Goal: Information Seeking & Learning: Learn about a topic

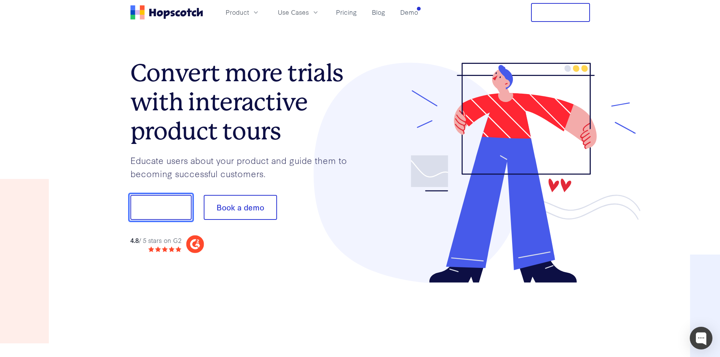
click at [162, 206] on button "Show me!" at bounding box center [160, 207] width 61 height 25
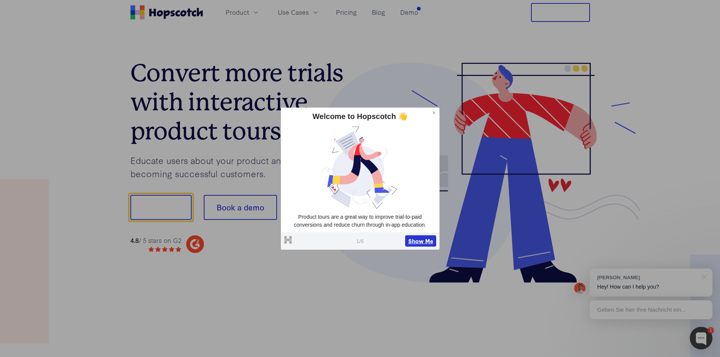
click at [418, 242] on button "Show Me" at bounding box center [420, 241] width 31 height 11
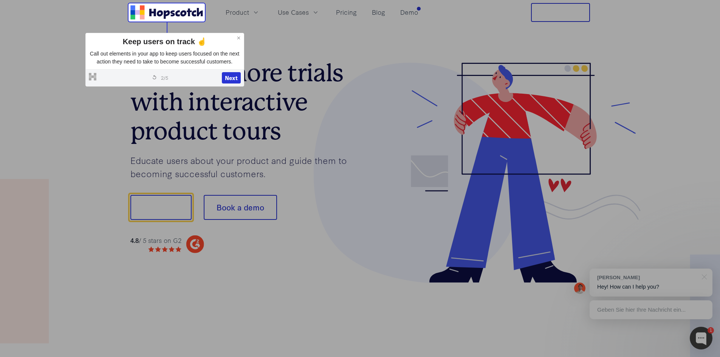
click at [281, 138] on h1 "Convert more trials with interactive product tours" at bounding box center [245, 102] width 230 height 87
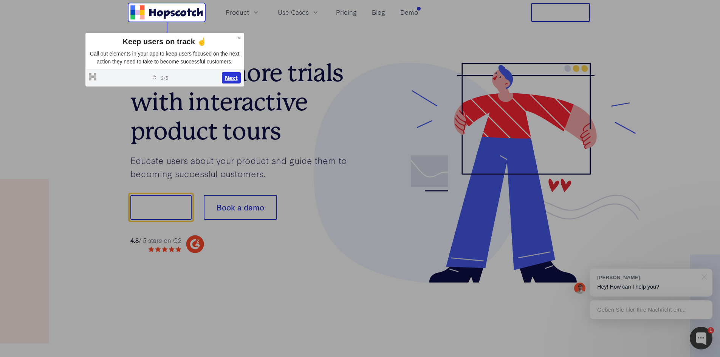
click at [232, 78] on button "Next" at bounding box center [231, 77] width 19 height 11
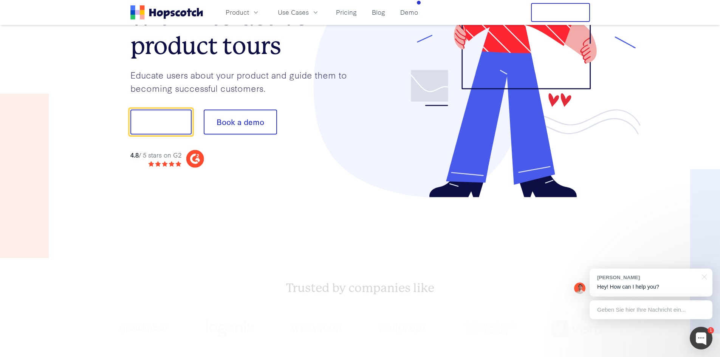
scroll to position [94, 0]
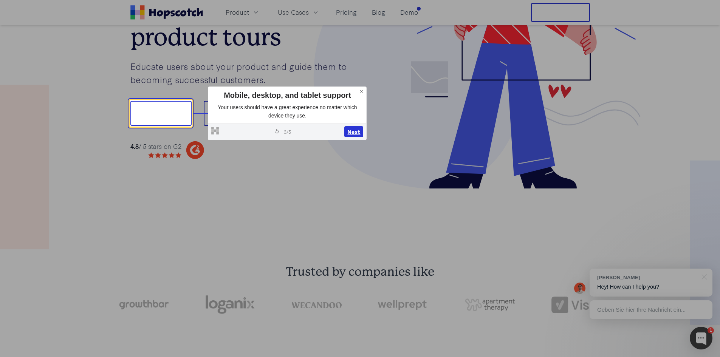
click at [352, 132] on button "Next" at bounding box center [353, 131] width 19 height 11
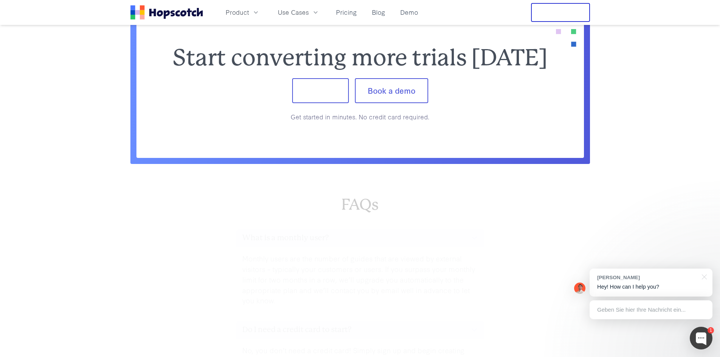
scroll to position [3168, 0]
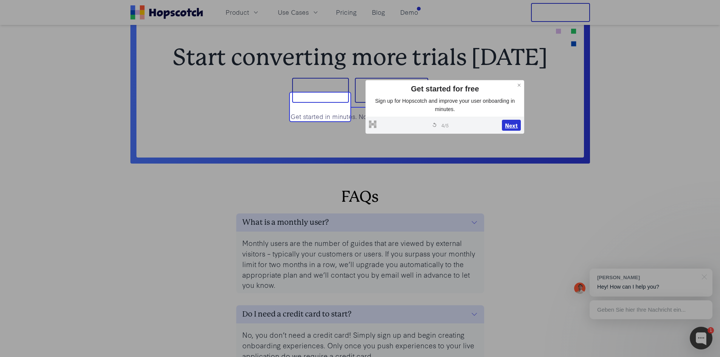
click at [513, 125] on button "Next" at bounding box center [511, 125] width 19 height 11
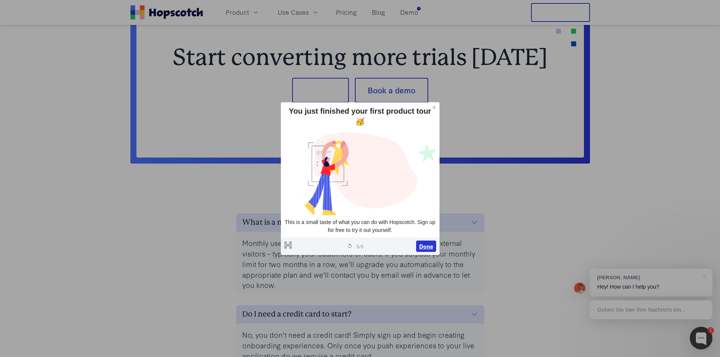
click at [429, 244] on button "Done" at bounding box center [426, 246] width 20 height 11
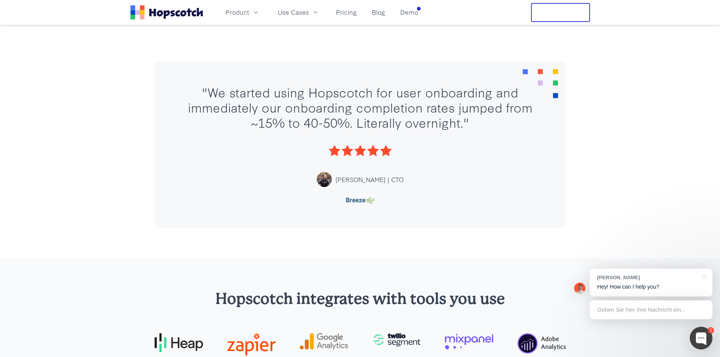
scroll to position [0, 0]
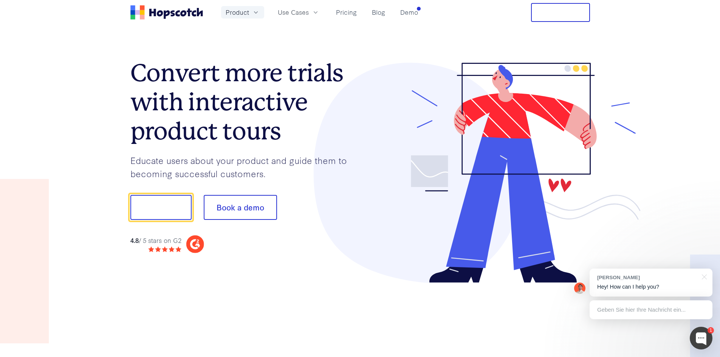
click at [252, 13] on icon "button" at bounding box center [256, 13] width 8 height 8
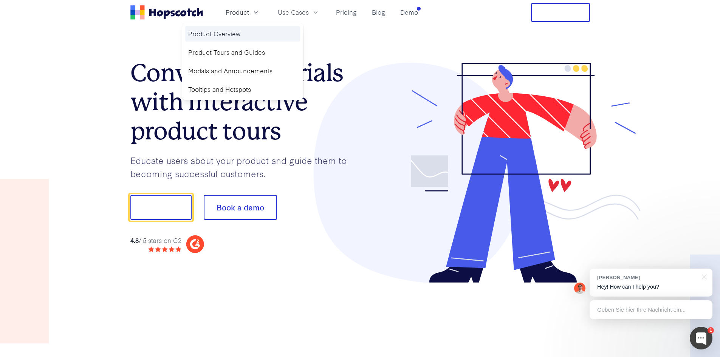
click at [219, 34] on link "Product Overview" at bounding box center [242, 33] width 115 height 15
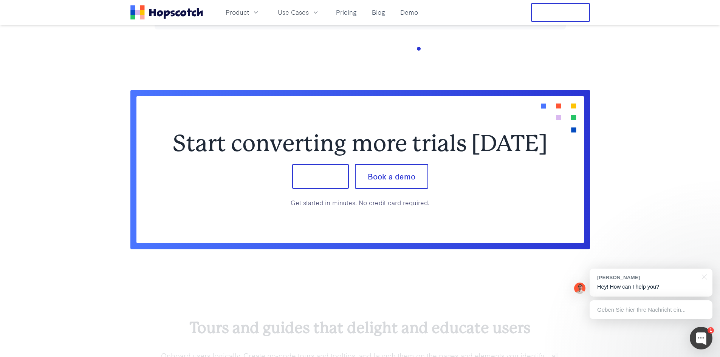
scroll to position [605, 0]
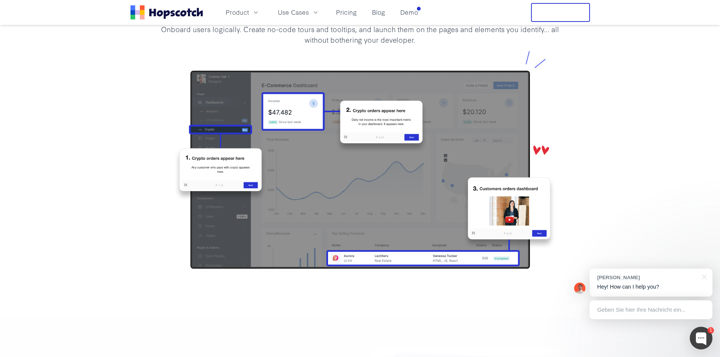
drag, startPoint x: 118, startPoint y: 242, endPoint x: 122, endPoint y: 232, distance: 11.0
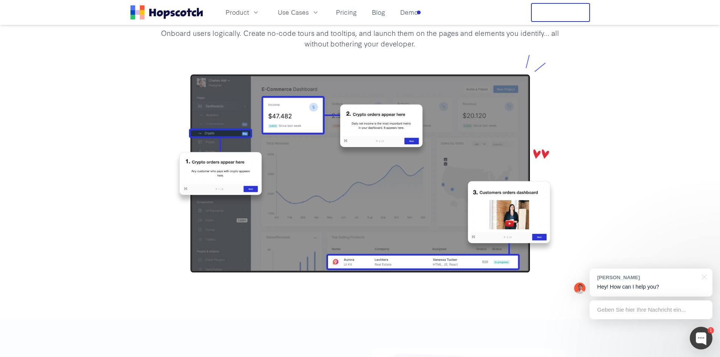
scroll to position [0, 0]
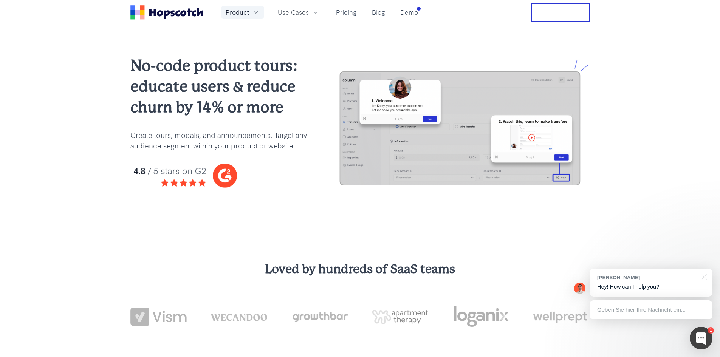
click at [256, 17] on button "Product" at bounding box center [242, 12] width 43 height 12
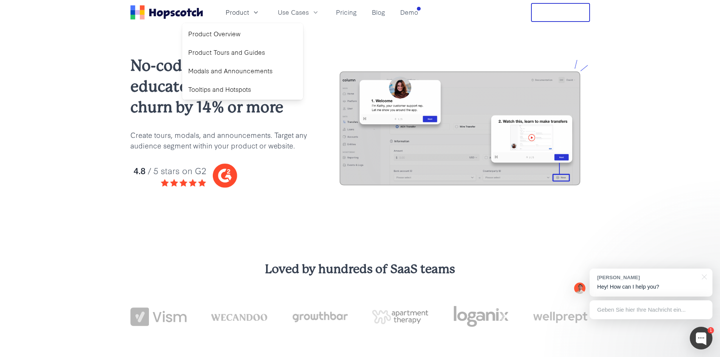
click at [83, 104] on div "No-code product tours: educate users & reduce churn by 14% or more Create tours…" at bounding box center [360, 128] width 720 height 206
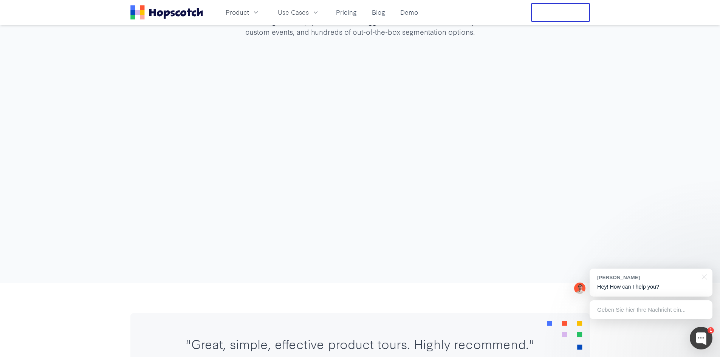
scroll to position [2382, 0]
